Goal: Download file/media

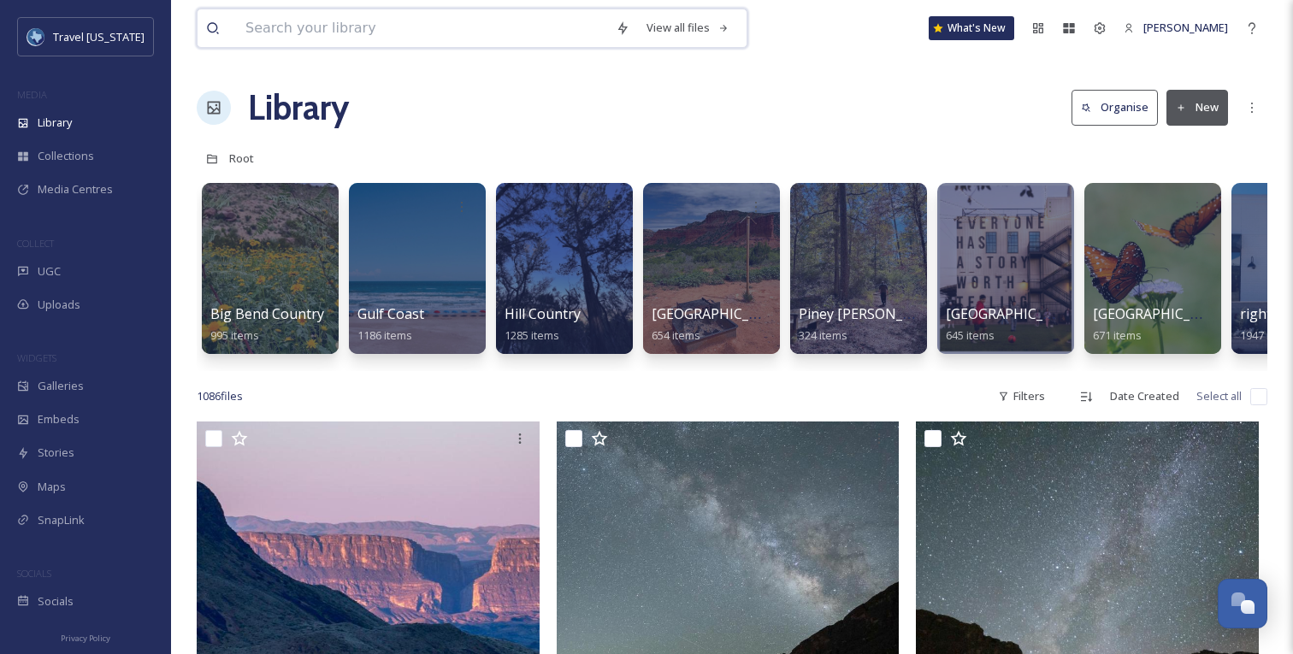
click at [343, 36] on input at bounding box center [422, 28] width 370 height 38
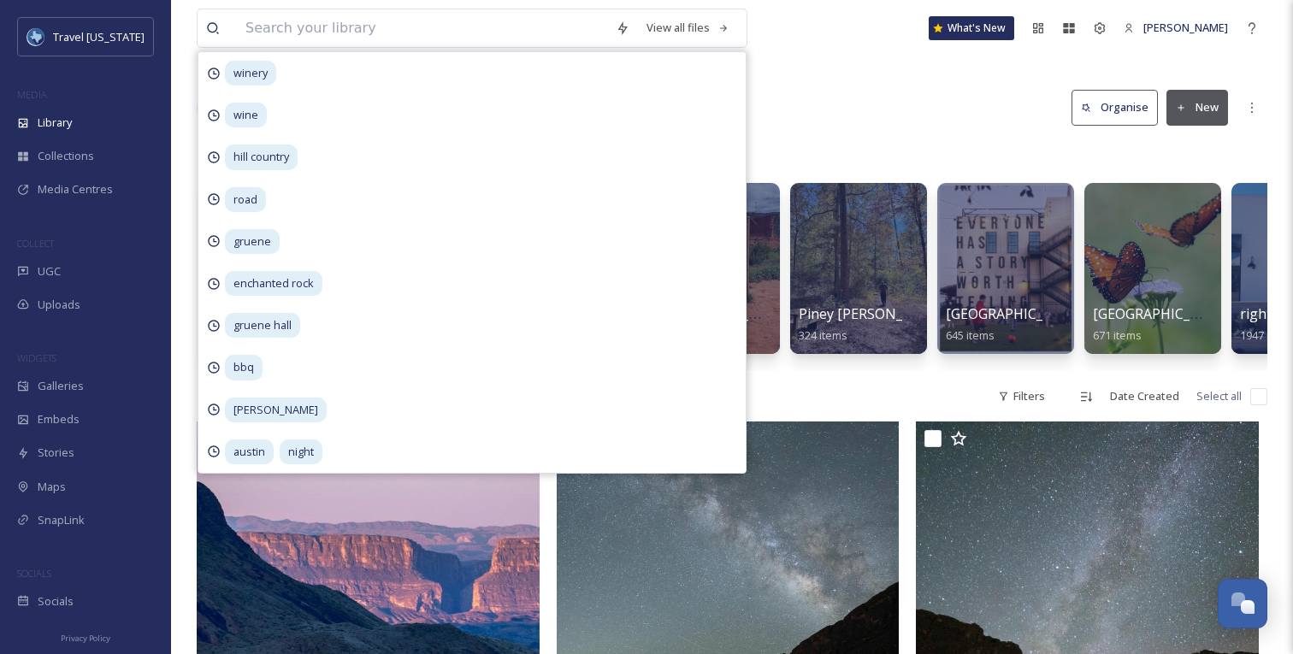
click at [930, 124] on div "Library Organise New" at bounding box center [732, 107] width 1070 height 51
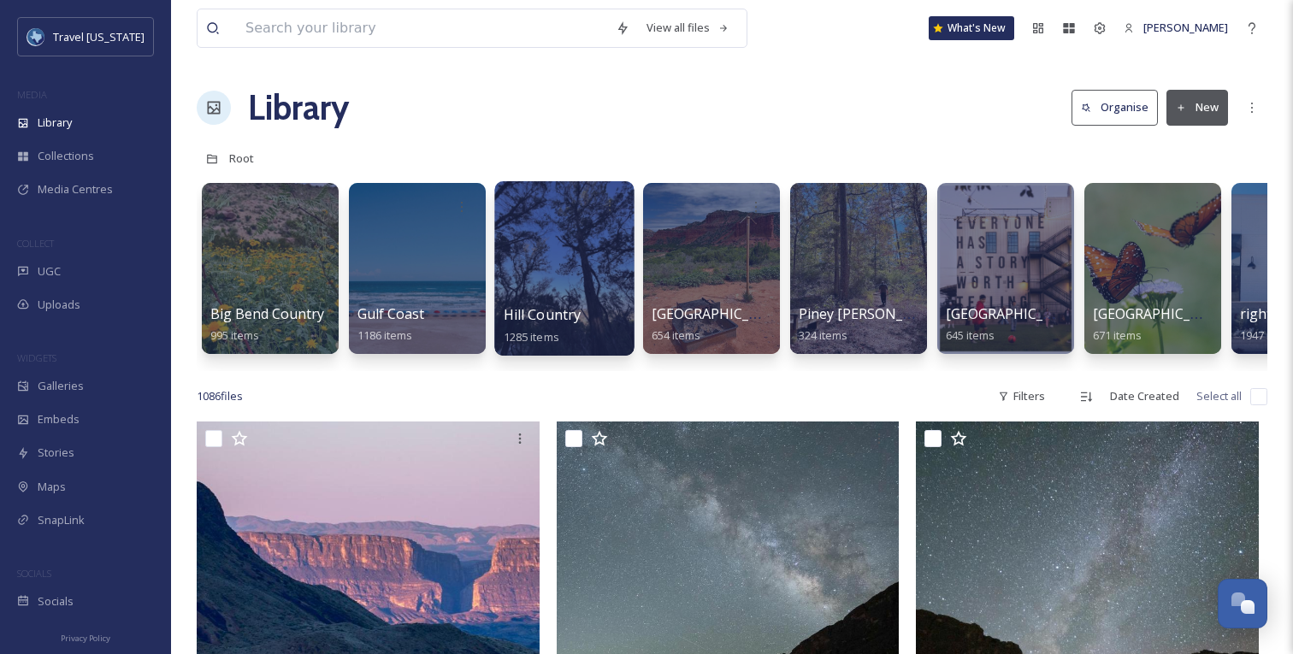
click at [556, 276] on div at bounding box center [563, 268] width 139 height 174
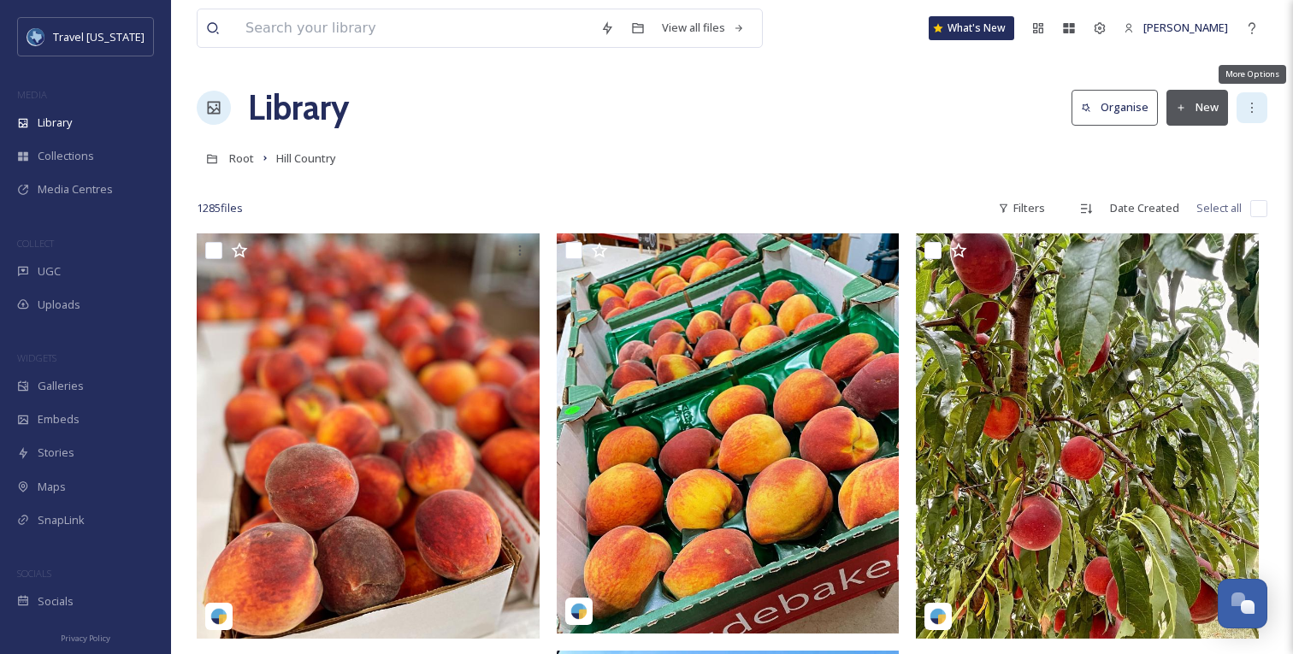
click at [1249, 105] on icon at bounding box center [1252, 108] width 14 height 14
click at [1031, 154] on div "Root Hill Country" at bounding box center [732, 158] width 1070 height 32
click at [1036, 193] on div "Filters" at bounding box center [1021, 207] width 64 height 33
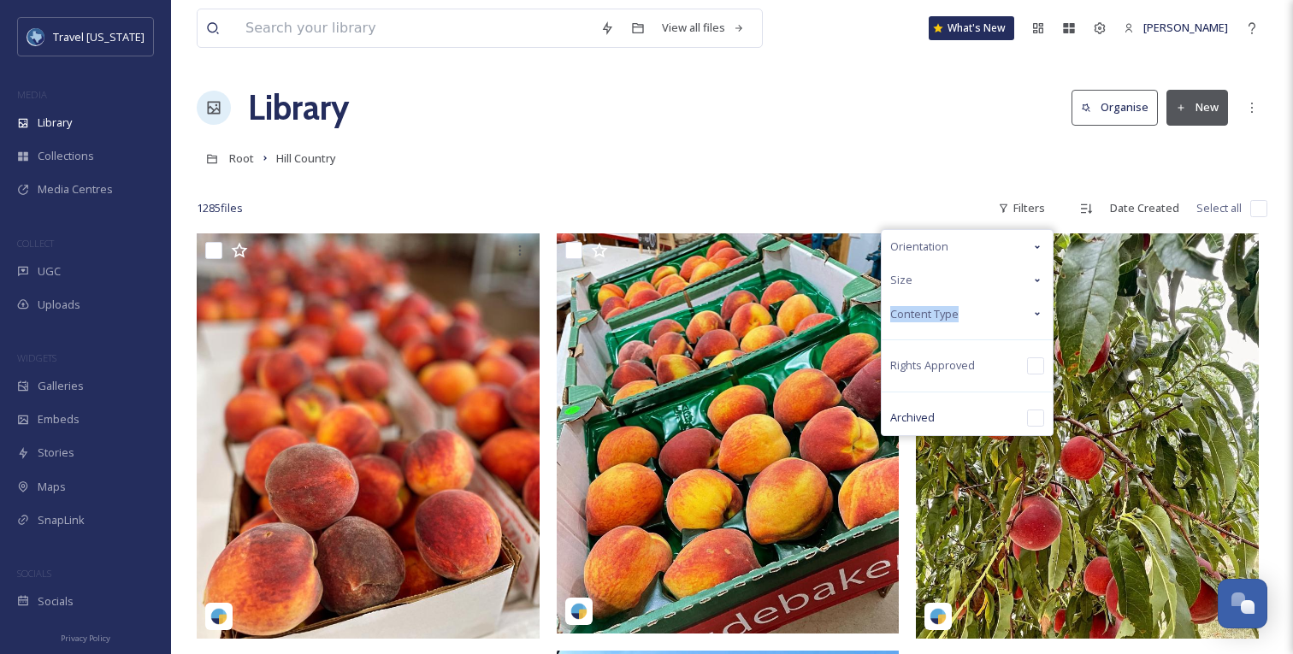
drag, startPoint x: 976, startPoint y: 287, endPoint x: 966, endPoint y: 307, distance: 22.2
click at [966, 307] on div "Orientation Size Content Type Rights Approved Archived" at bounding box center [967, 332] width 173 height 207
click at [966, 307] on div "Content Type" at bounding box center [966, 314] width 171 height 33
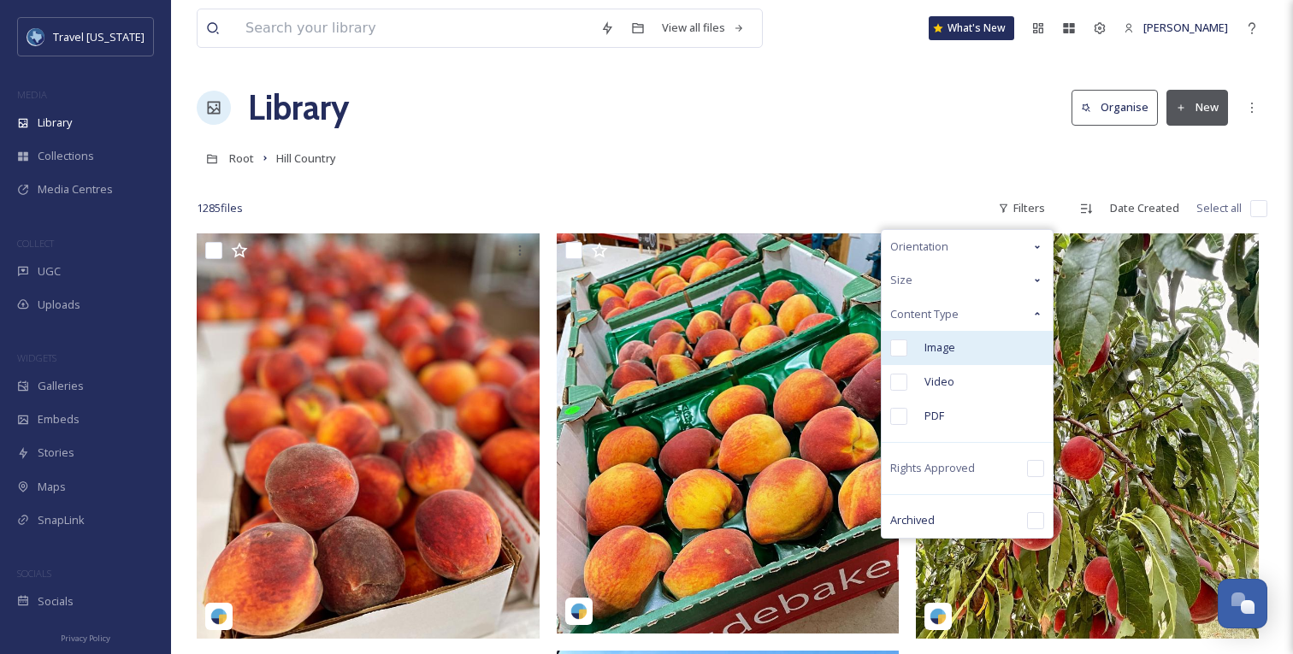
click at [927, 343] on span "Image" at bounding box center [939, 347] width 31 height 16
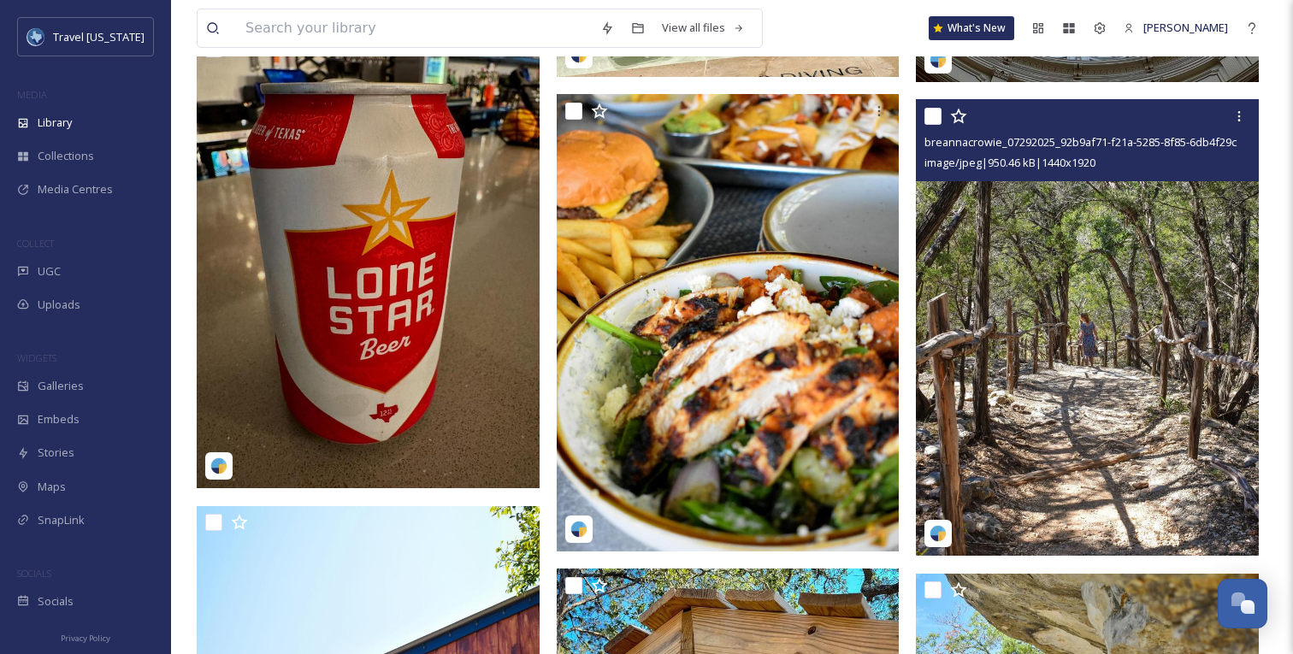
scroll to position [3387, 0]
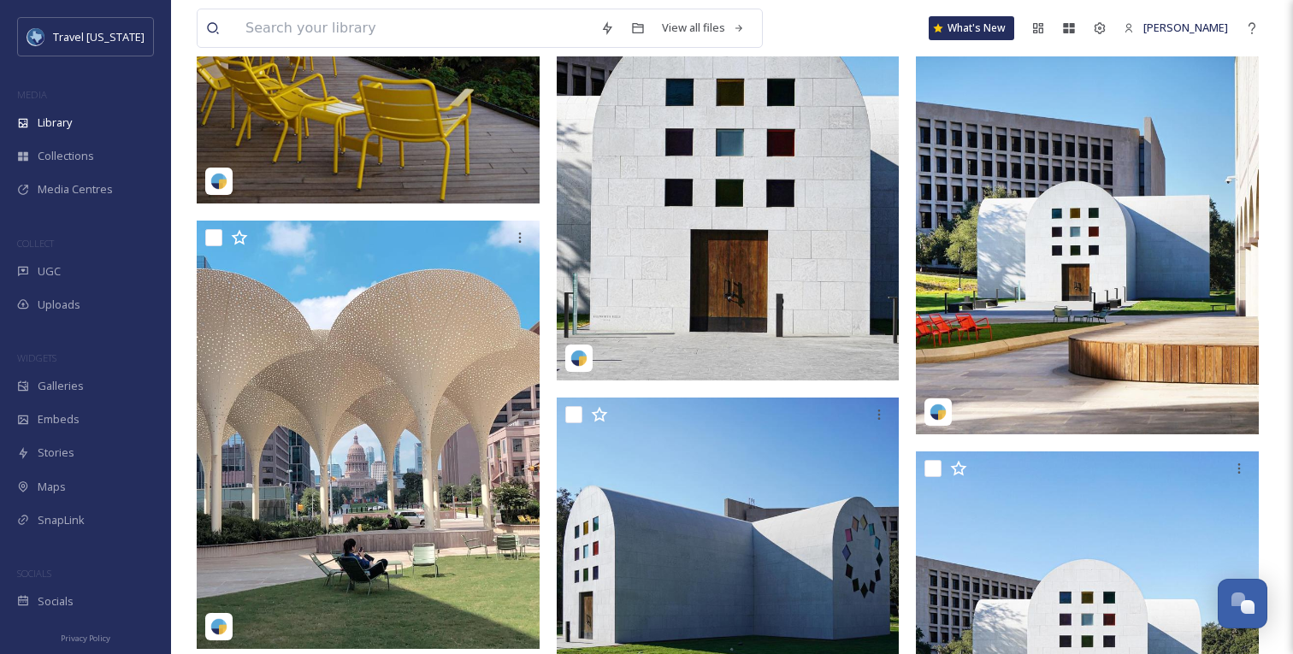
scroll to position [40818, 0]
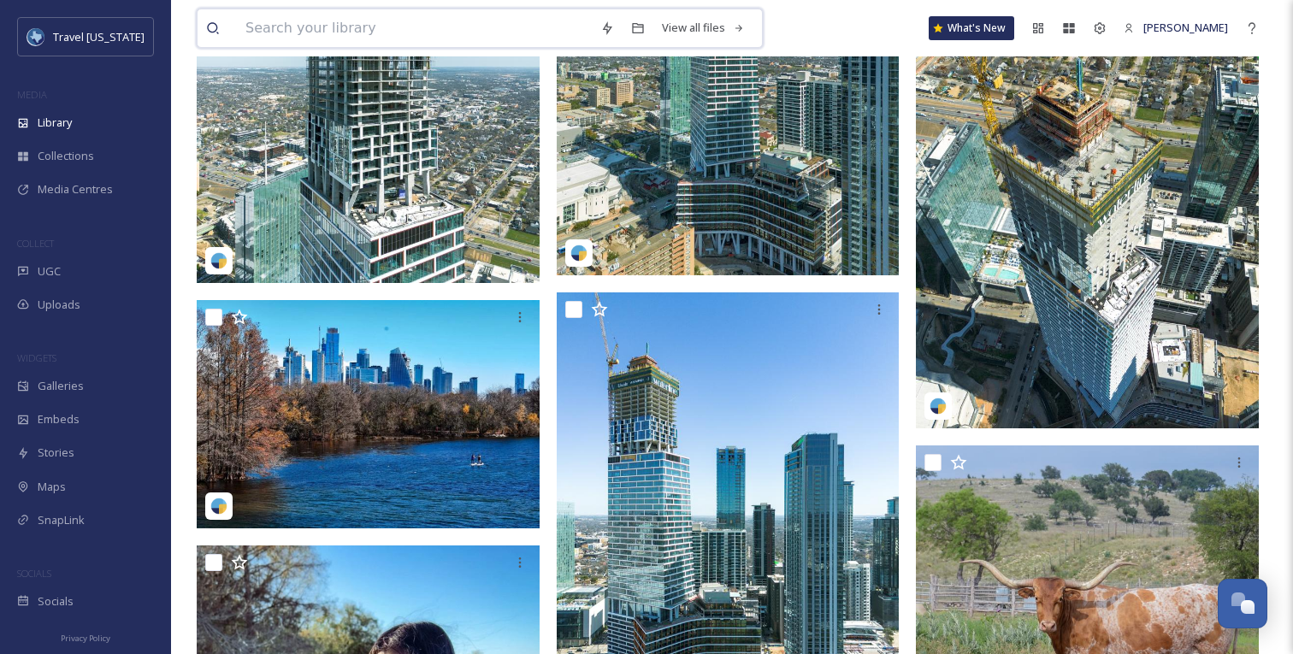
click at [403, 34] on input at bounding box center [414, 28] width 355 height 38
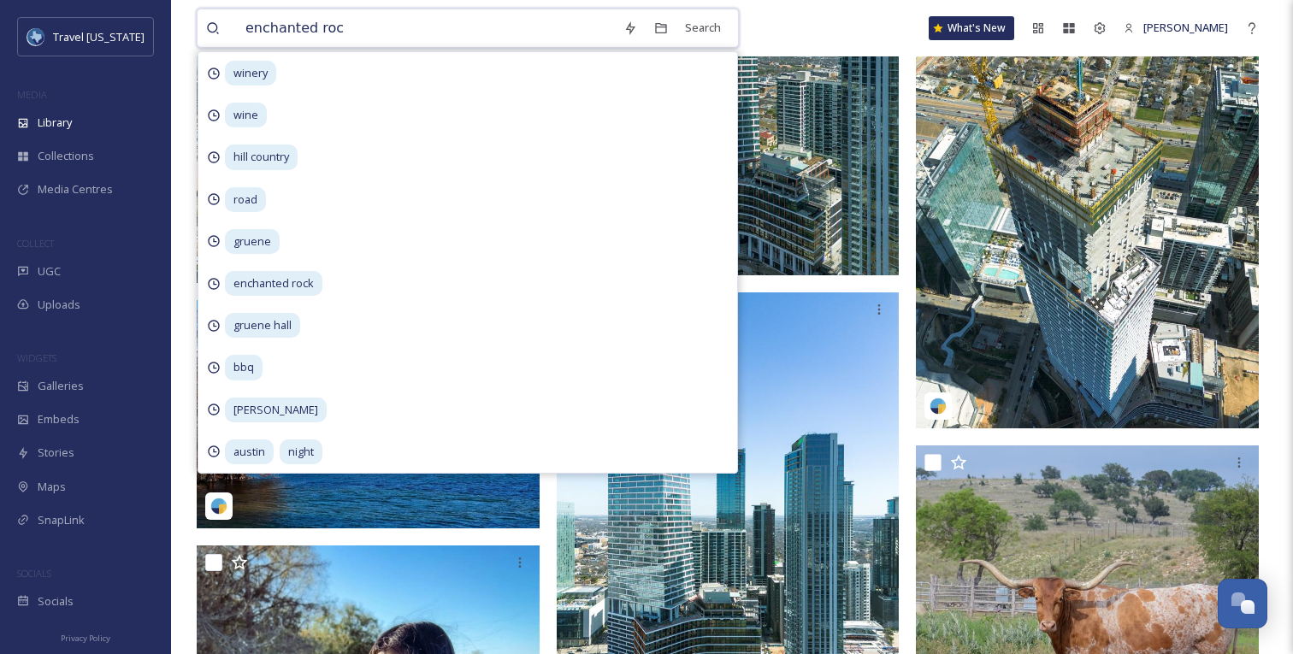
type input "enchanted rock"
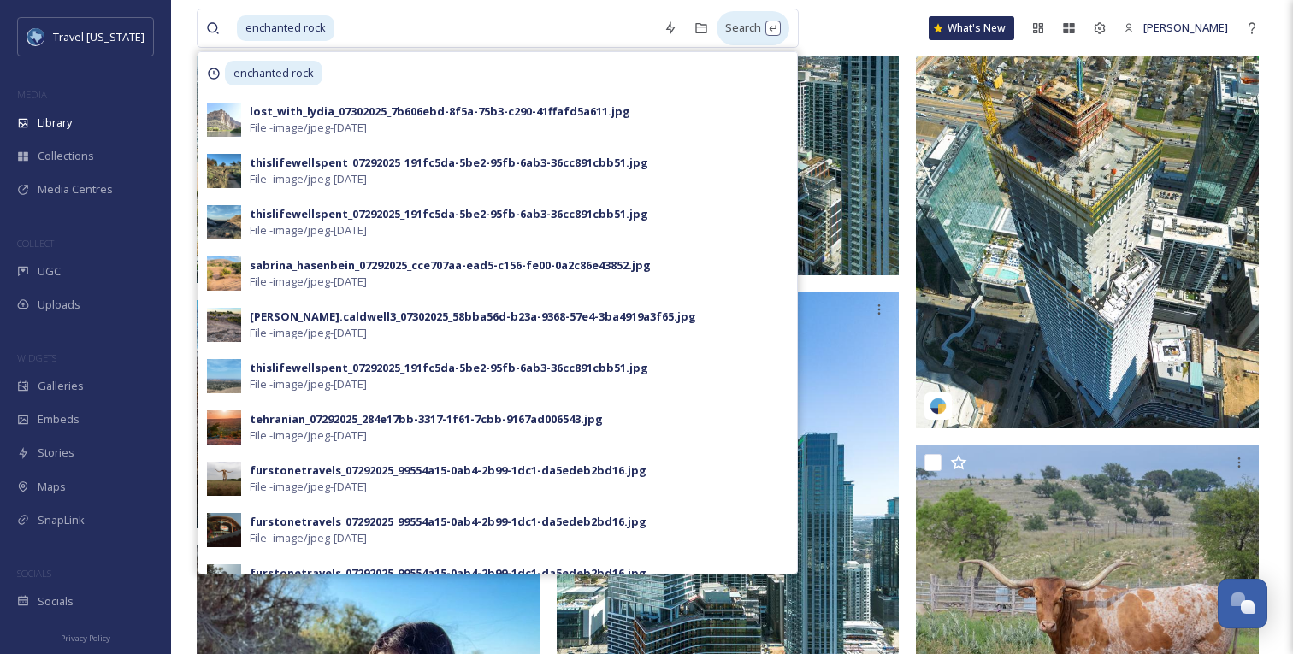
click at [745, 24] on div "Search" at bounding box center [752, 27] width 73 height 33
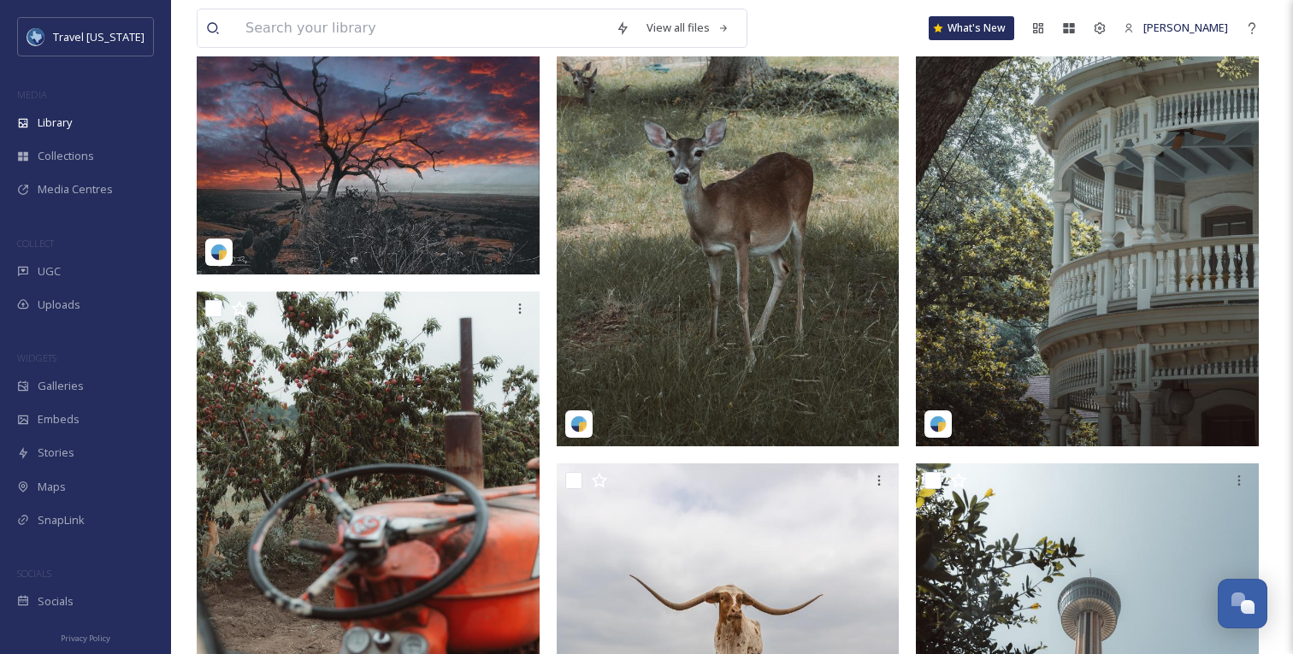
scroll to position [5004, 0]
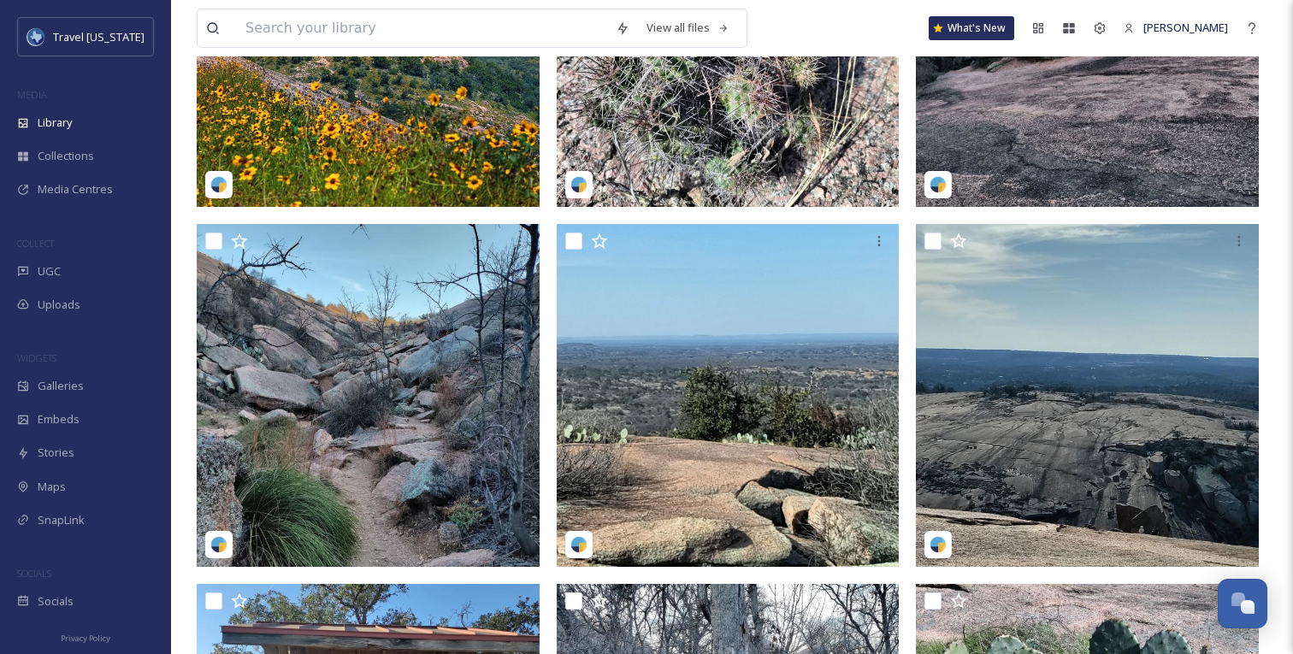
scroll to position [0, 0]
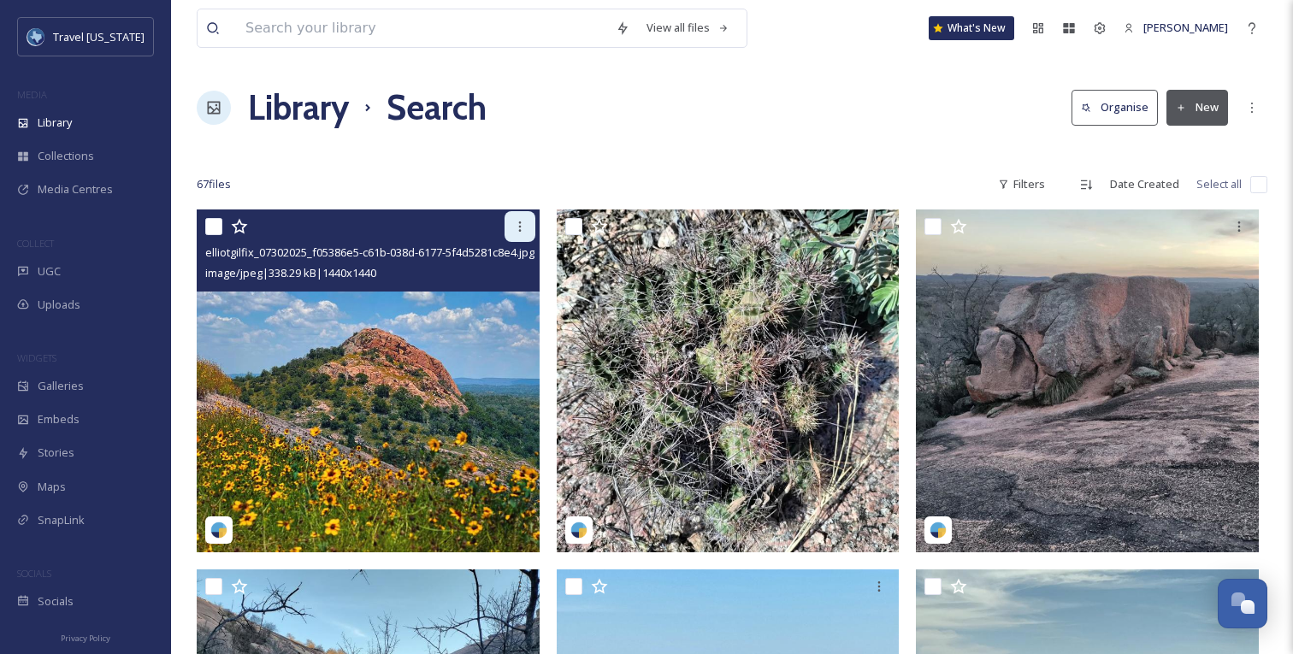
click at [515, 225] on icon at bounding box center [520, 227] width 14 height 14
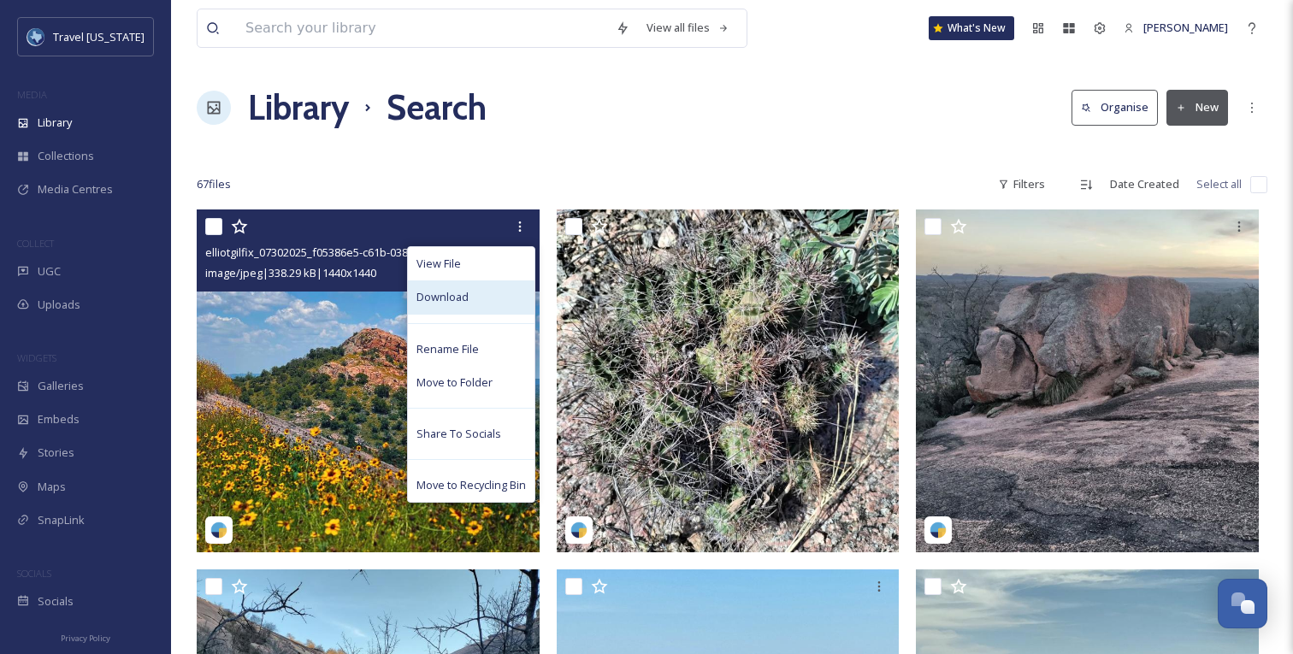
click at [488, 298] on div "Download" at bounding box center [471, 296] width 127 height 33
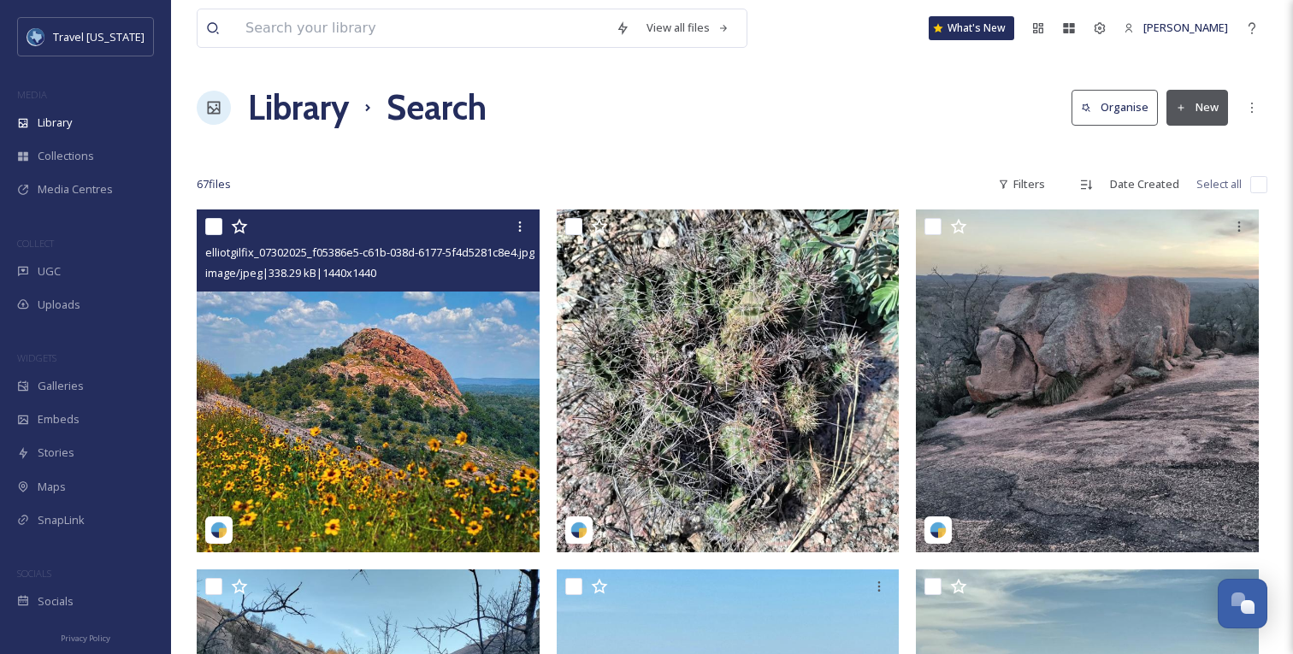
click at [305, 366] on img at bounding box center [368, 380] width 343 height 343
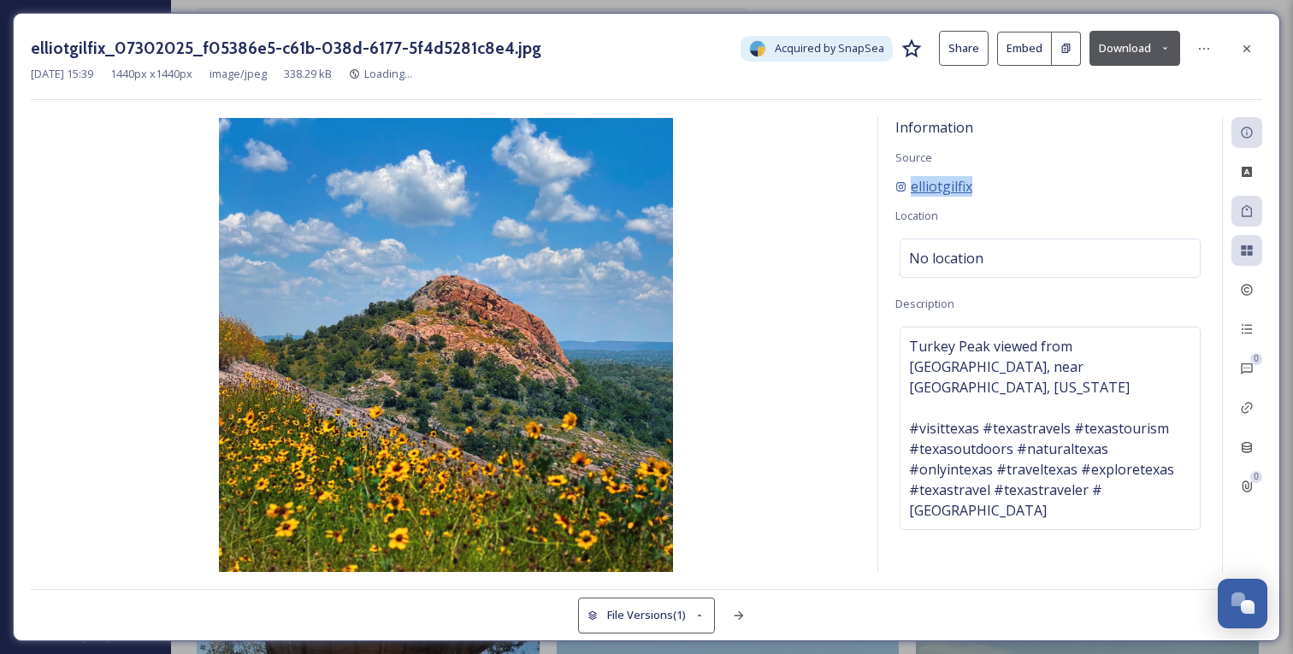
drag, startPoint x: 980, startPoint y: 188, endPoint x: 910, endPoint y: 188, distance: 70.1
click at [910, 188] on div "elliotgilfix" at bounding box center [1049, 186] width 309 height 21
copy span "elliotgilfix"
